Goal: Navigation & Orientation: Find specific page/section

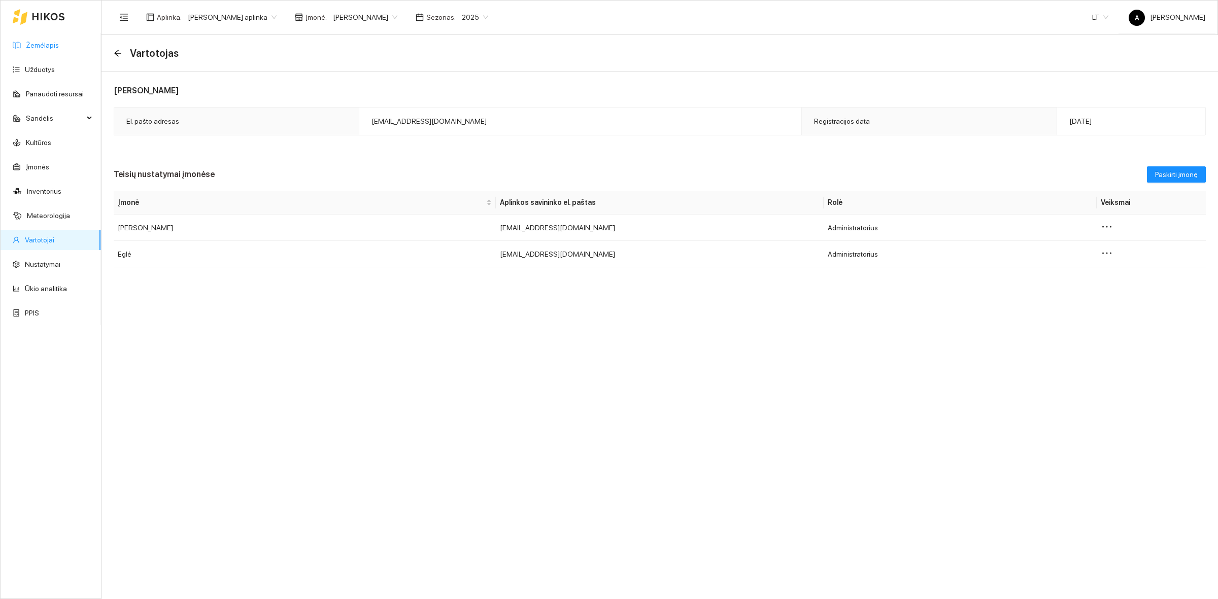
click at [42, 41] on link "Žemėlapis" at bounding box center [42, 45] width 33 height 8
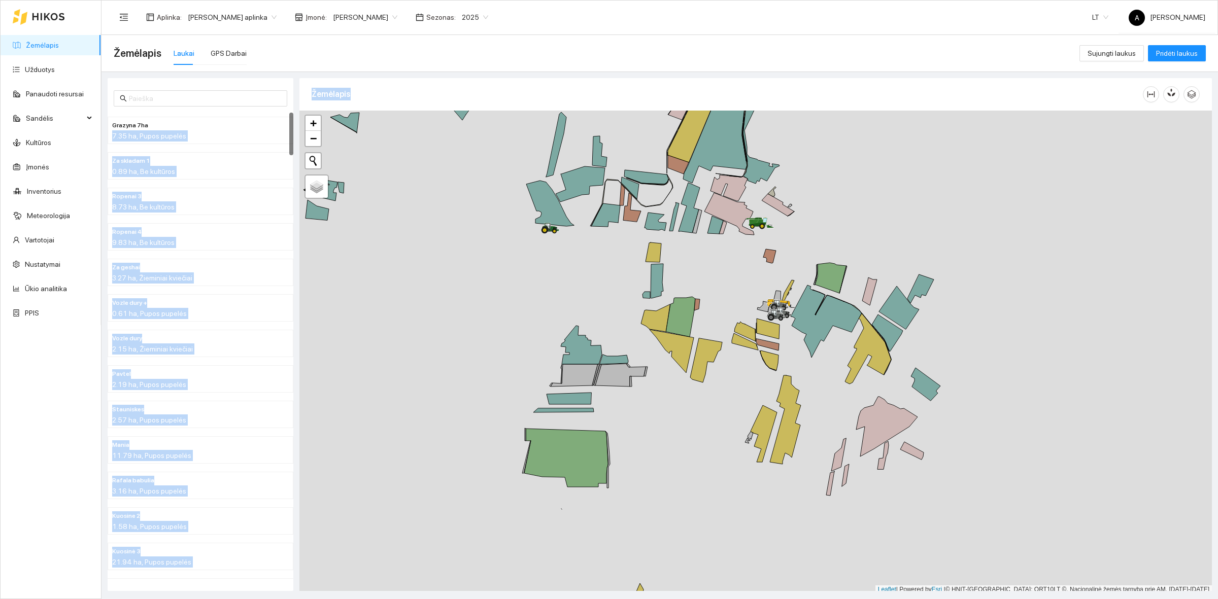
drag, startPoint x: 242, startPoint y: 123, endPoint x: 420, endPoint y: 247, distance: 217.6
click at [404, 227] on div "Grazyna 7ha 7.35 ha, Pupos pupelės Za skladam 1 0.89 ha, Be kultūros Ropenai 3 …" at bounding box center [656, 331] width 1116 height 519
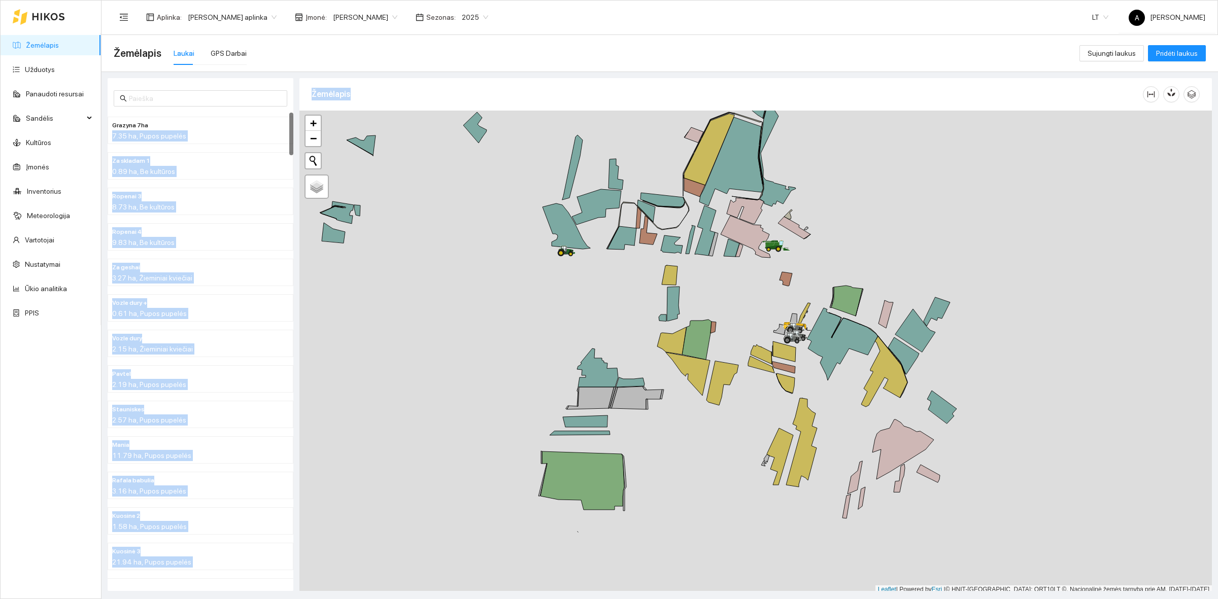
scroll to position [3, 0]
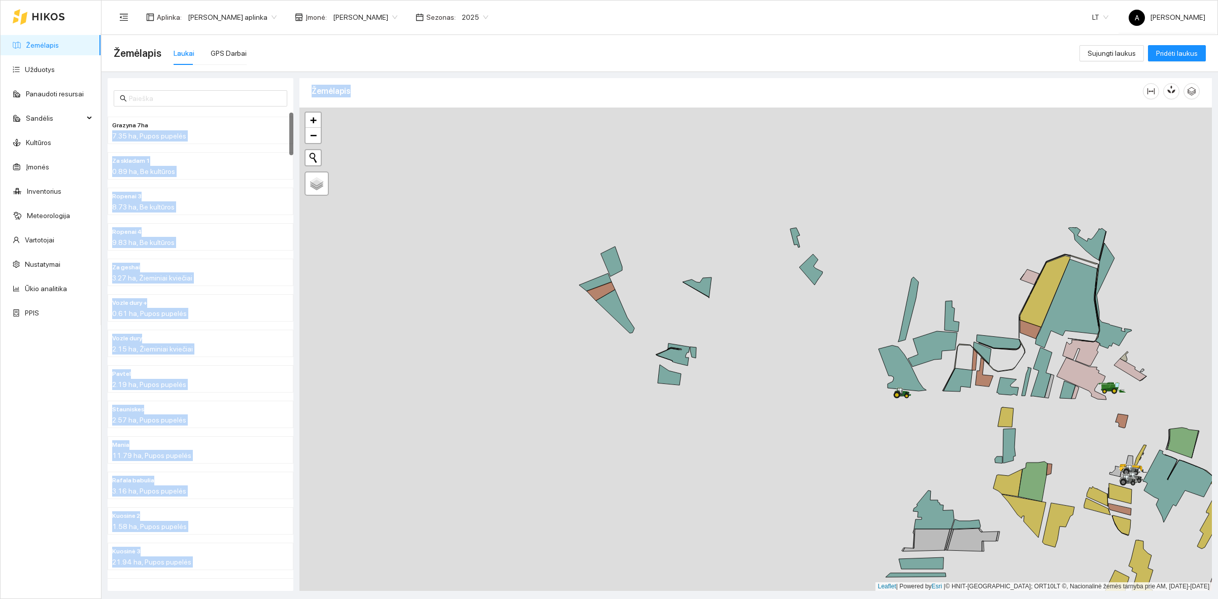
drag, startPoint x: 420, startPoint y: 247, endPoint x: 756, endPoint y: 392, distance: 365.9
click at [756, 392] on div at bounding box center [755, 350] width 912 height 484
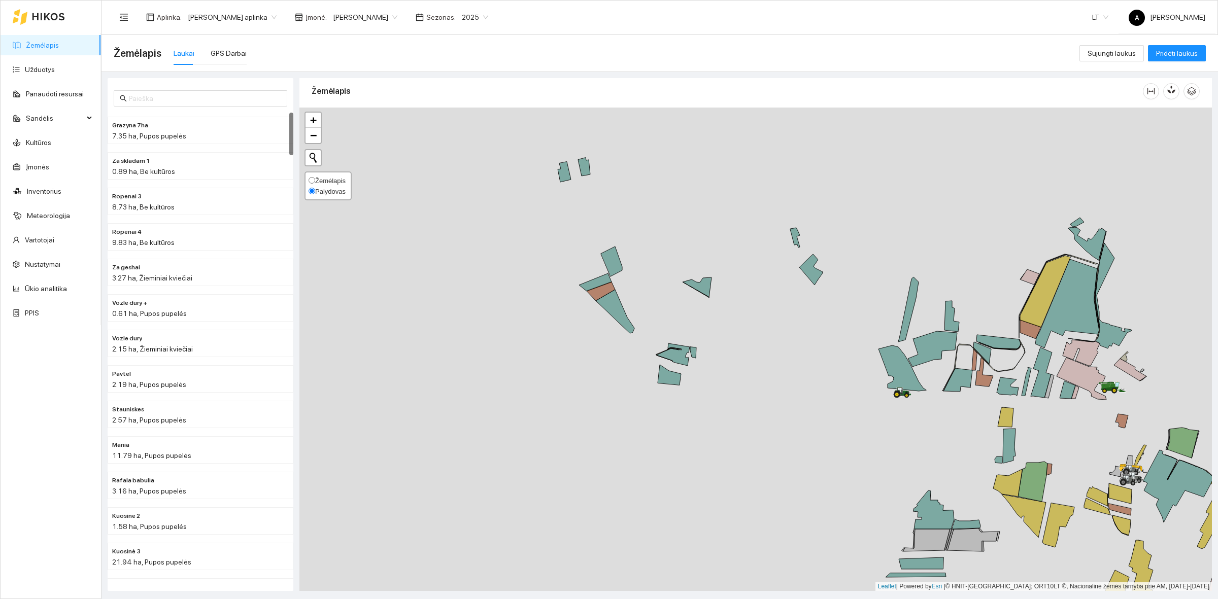
click at [332, 180] on span "Žemėlapis" at bounding box center [330, 181] width 30 height 8
click at [315, 180] on input "Žemėlapis" at bounding box center [312, 180] width 7 height 7
radio input "true"
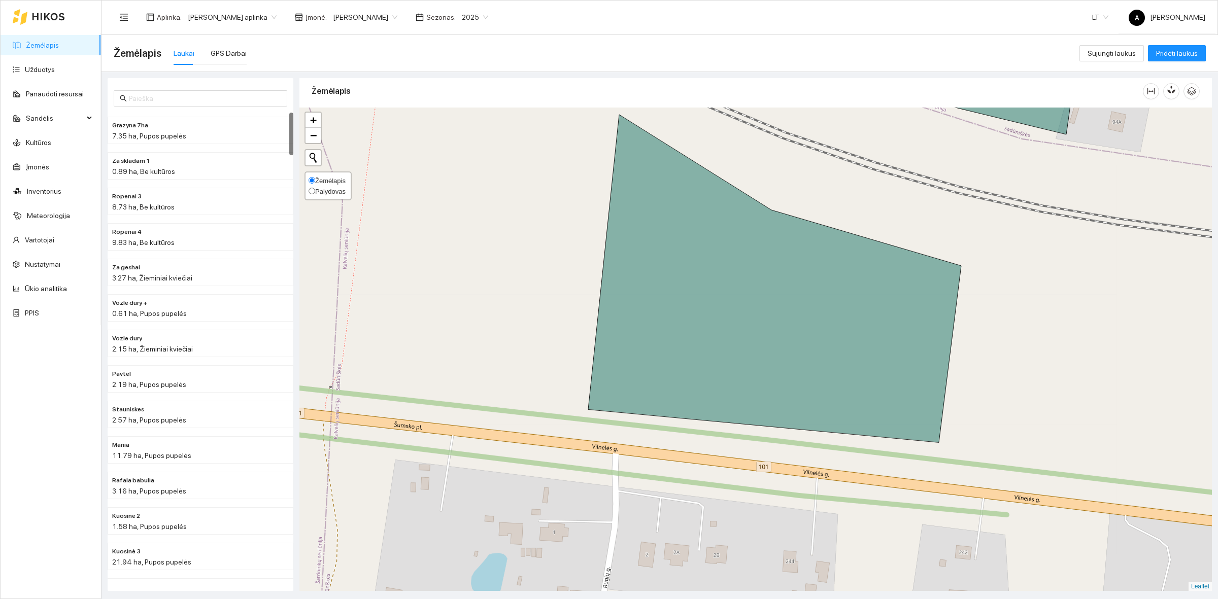
click at [328, 189] on span "Palydovas" at bounding box center [330, 192] width 30 height 8
click at [315, 189] on input "Palydovas" at bounding box center [312, 191] width 7 height 7
radio input "true"
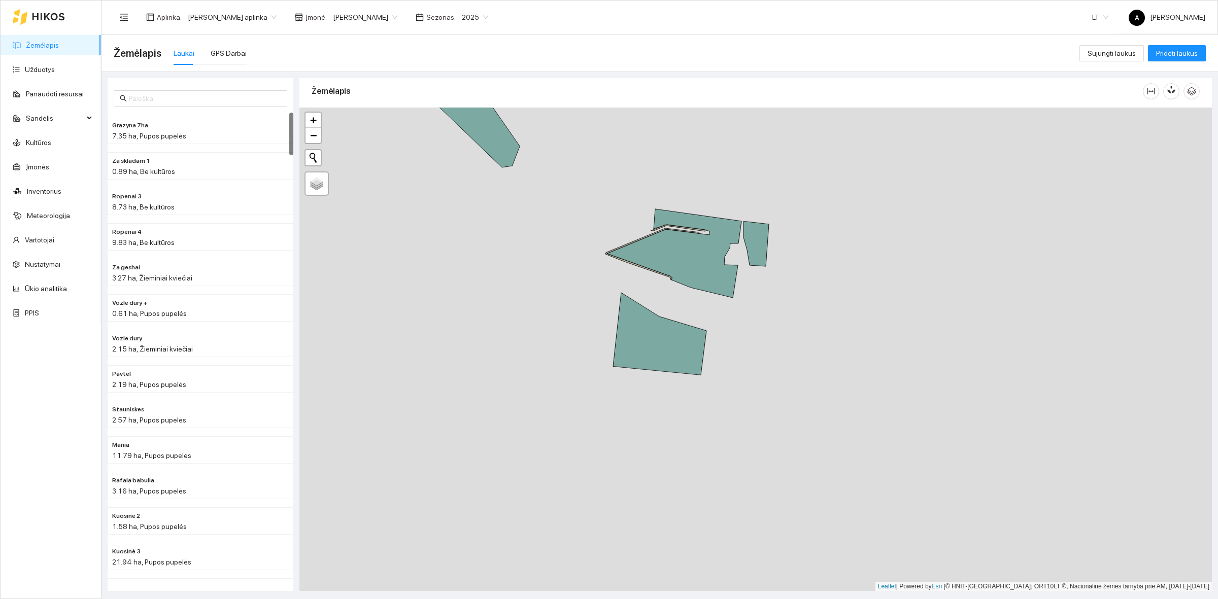
drag, startPoint x: 844, startPoint y: 382, endPoint x: 675, endPoint y: 368, distance: 169.1
click at [675, 368] on div at bounding box center [755, 350] width 912 height 484
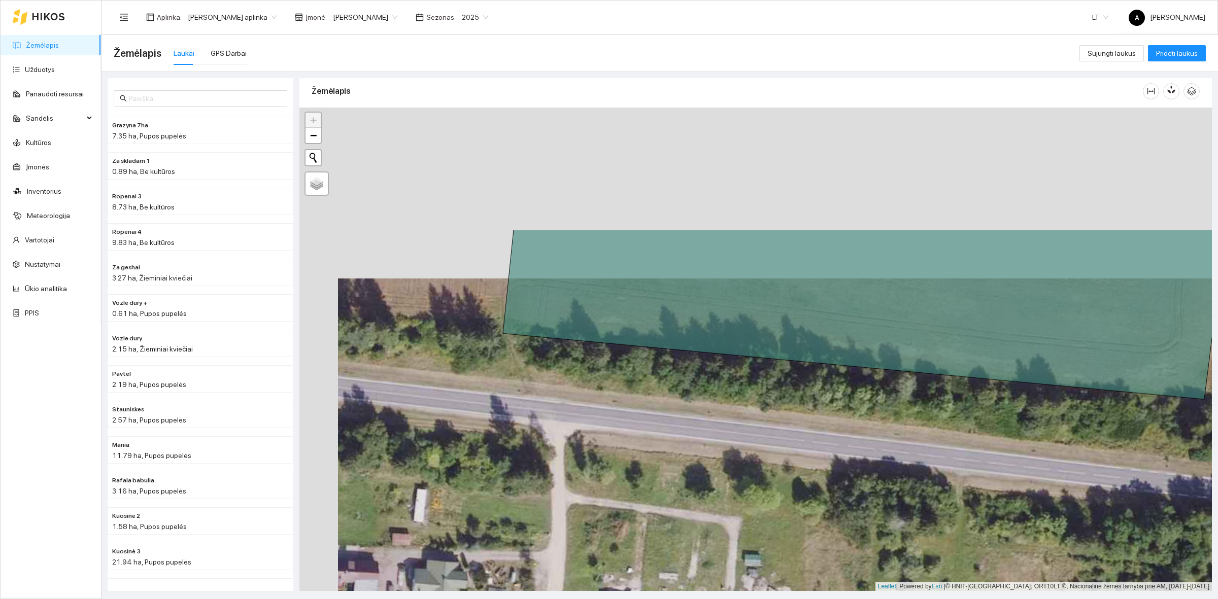
drag, startPoint x: 750, startPoint y: 269, endPoint x: 777, endPoint y: 423, distance: 156.1
click at [777, 423] on div at bounding box center [755, 350] width 912 height 484
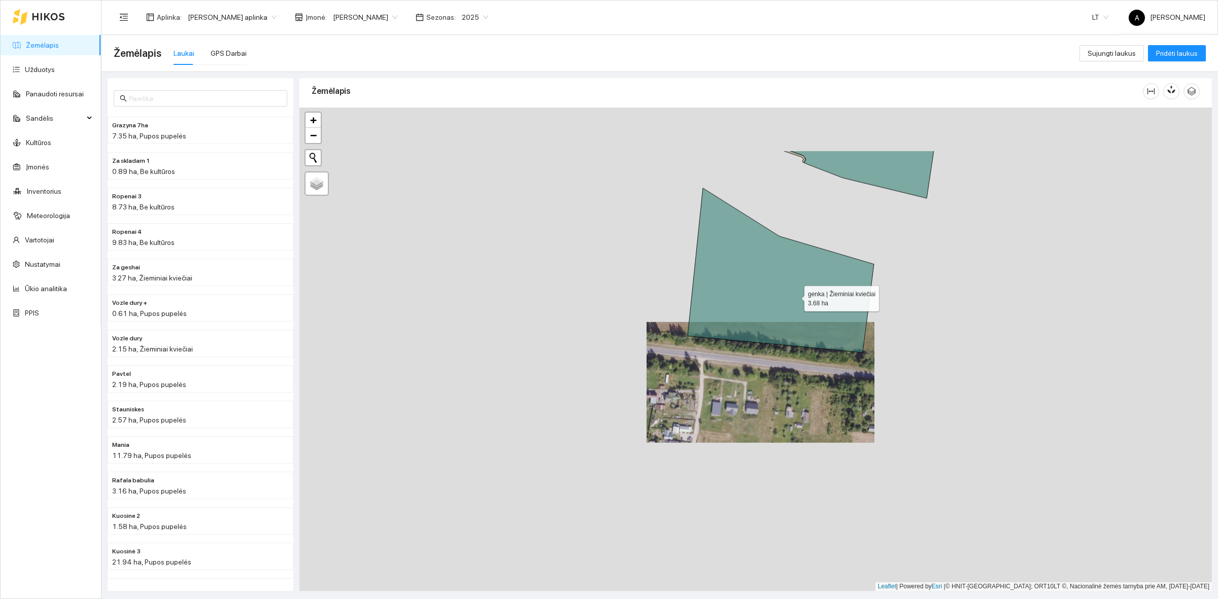
drag, startPoint x: 816, startPoint y: 221, endPoint x: 795, endPoint y: 296, distance: 77.4
click at [795, 296] on icon at bounding box center [781, 270] width 186 height 164
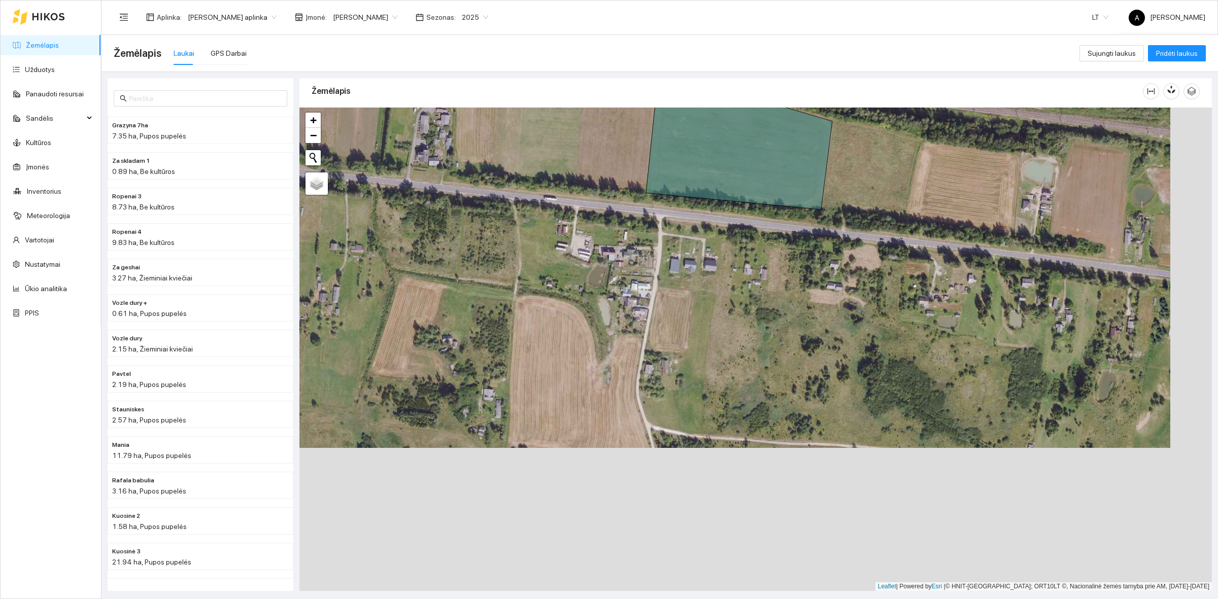
drag, startPoint x: 724, startPoint y: 454, endPoint x: 685, endPoint y: 319, distance: 140.9
click at [685, 319] on div at bounding box center [755, 350] width 912 height 484
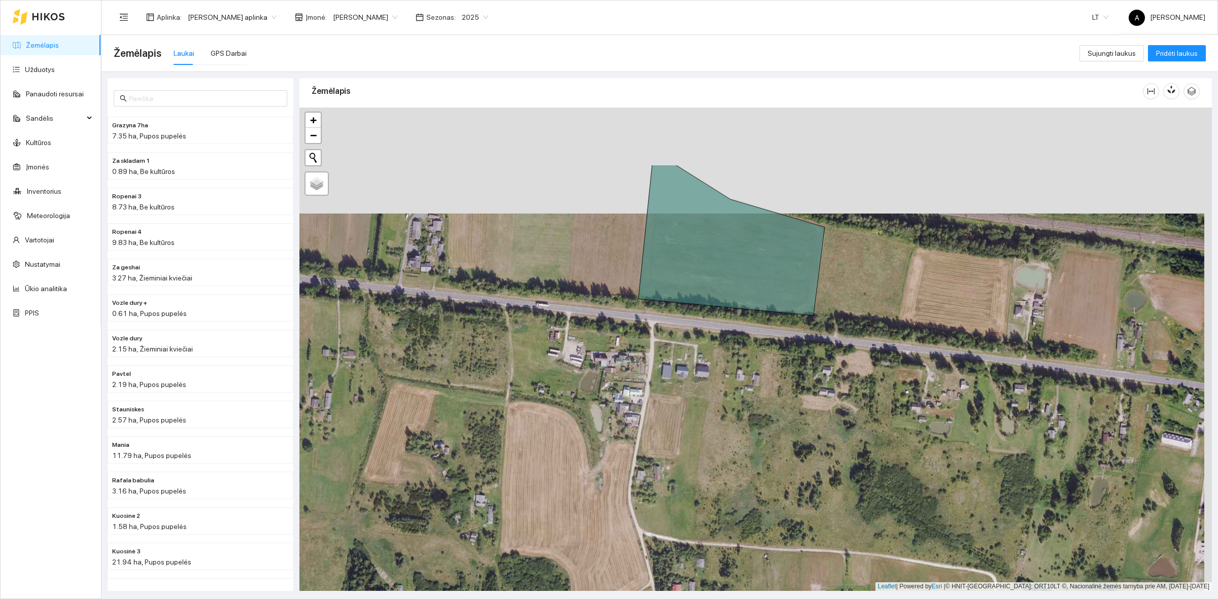
drag, startPoint x: 775, startPoint y: 400, endPoint x: 778, endPoint y: 577, distance: 177.1
click at [778, 577] on div at bounding box center [755, 350] width 912 height 484
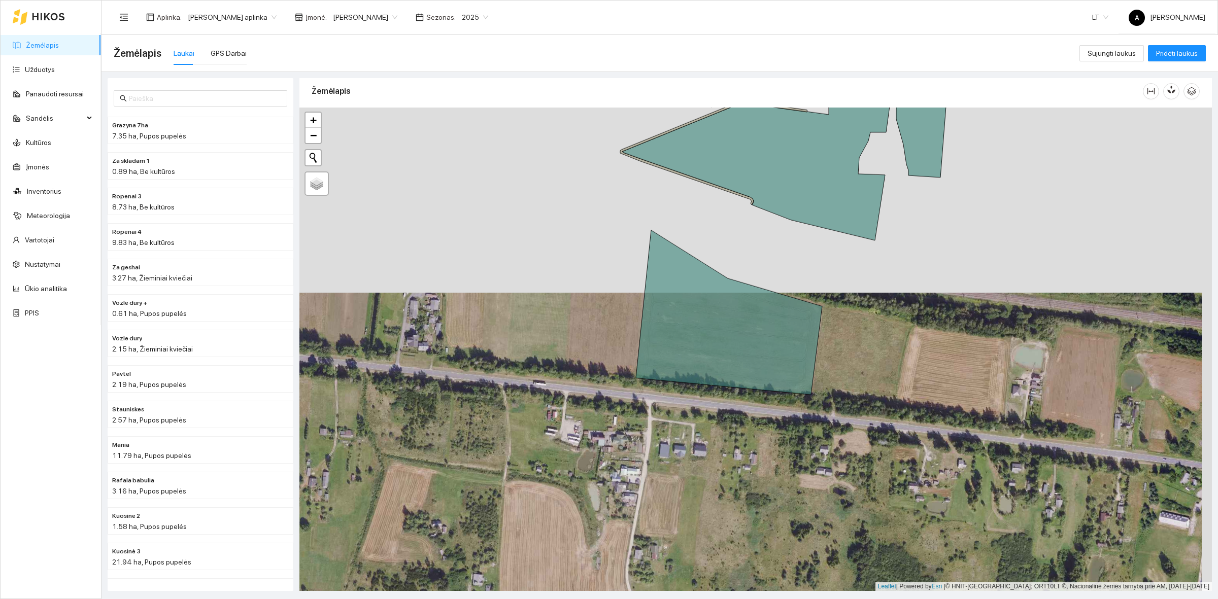
drag, startPoint x: 765, startPoint y: 500, endPoint x: 746, endPoint y: 518, distance: 25.8
click at [746, 518] on div at bounding box center [755, 350] width 912 height 484
